Goal: Task Accomplishment & Management: Use online tool/utility

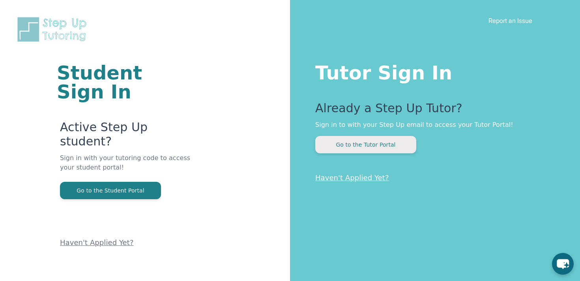
click at [379, 146] on button "Go to the Tutor Portal" at bounding box center [365, 144] width 101 height 17
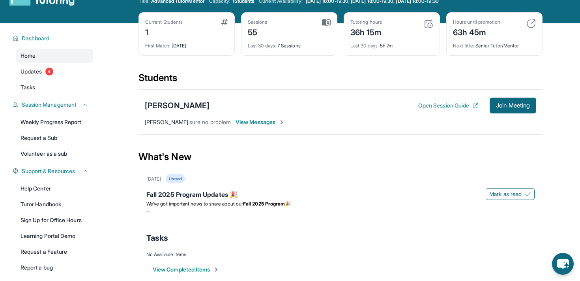
scroll to position [41, 0]
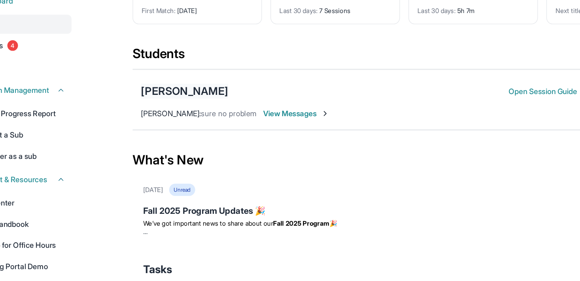
click at [159, 90] on div "[PERSON_NAME]" at bounding box center [177, 91] width 65 height 11
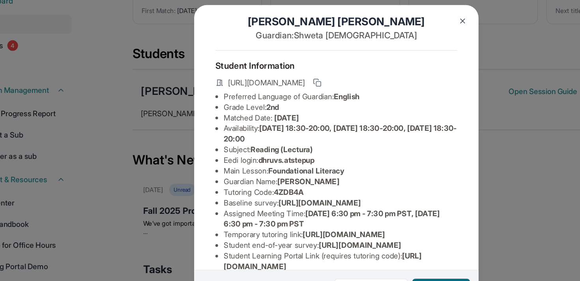
scroll to position [9, 0]
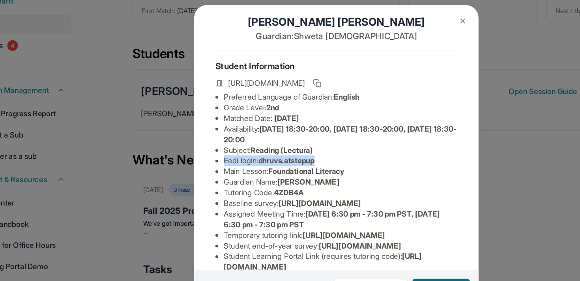
drag, startPoint x: 207, startPoint y: 144, endPoint x: 298, endPoint y: 144, distance: 90.4
click at [298, 144] on li "Eedi login : dhruvs.atstepup" at bounding box center [293, 144] width 174 height 8
click at [241, 140] on span "dhruvs.atstepup" at bounding box center [253, 143] width 42 height 7
drag, startPoint x: 236, startPoint y: 142, endPoint x: 299, endPoint y: 142, distance: 63.1
click at [299, 142] on li "Eedi login : dhruvs.atstepup" at bounding box center [293, 144] width 174 height 8
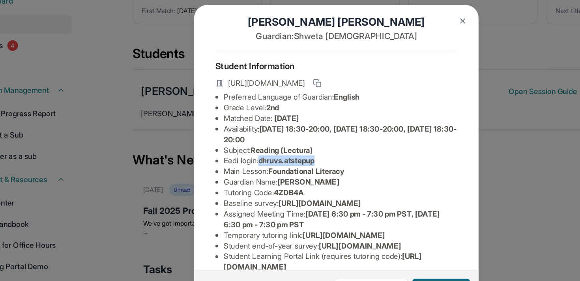
scroll to position [115, 0]
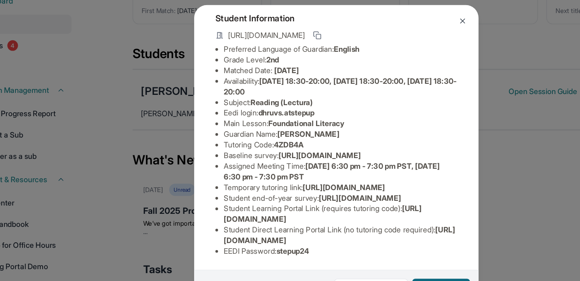
click at [241, 203] on span "[URL][DOMAIN_NAME]" at bounding box center [292, 198] width 172 height 15
drag, startPoint x: 279, startPoint y: 210, endPoint x: 172, endPoint y: 210, distance: 107.7
click at [172, 210] on div "[PERSON_NAME] Guardian: [PERSON_NAME] Student Information [URL][DOMAIN_NAME] Pr…" at bounding box center [290, 140] width 580 height 281
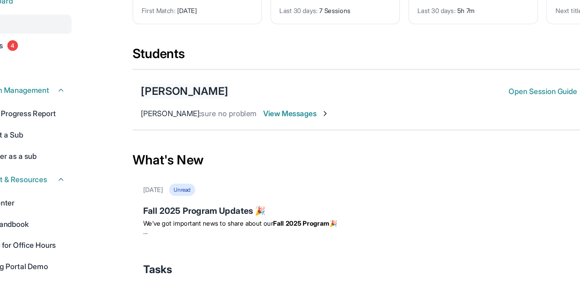
click at [170, 92] on div "[PERSON_NAME]" at bounding box center [177, 91] width 65 height 11
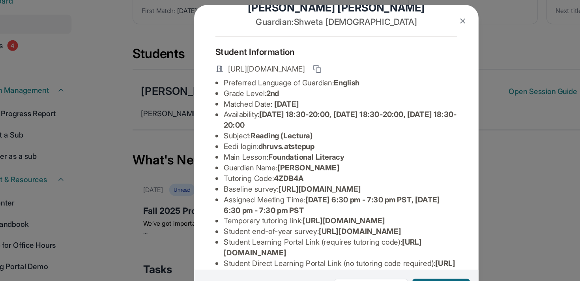
scroll to position [19, 0]
click at [384, 40] on img at bounding box center [384, 40] width 6 height 6
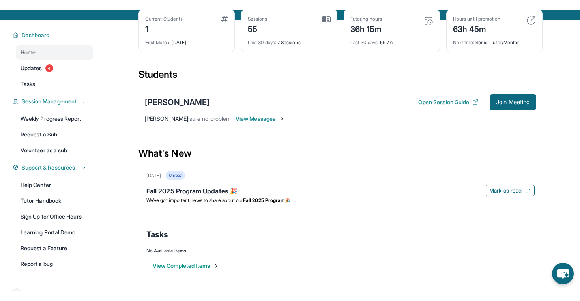
scroll to position [0, 0]
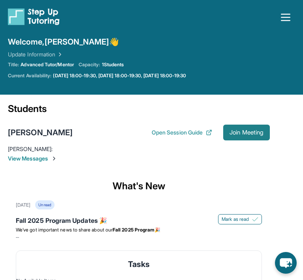
click at [240, 135] on span "Join Meeting" at bounding box center [246, 132] width 34 height 5
